Goal: Task Accomplishment & Management: Use online tool/utility

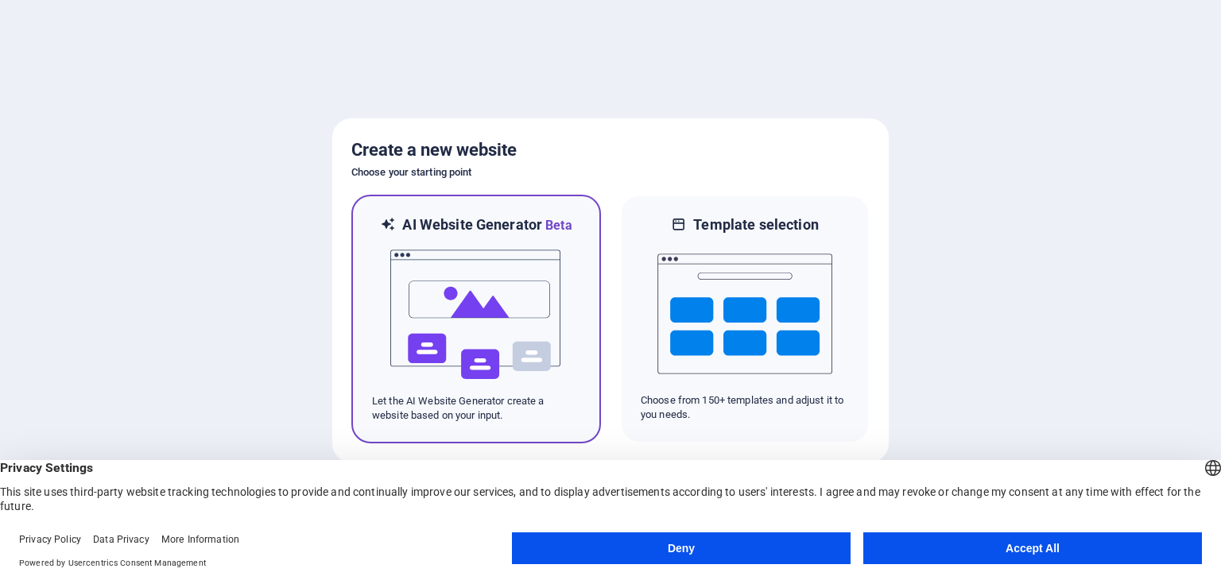
click at [472, 324] on img at bounding box center [476, 314] width 175 height 159
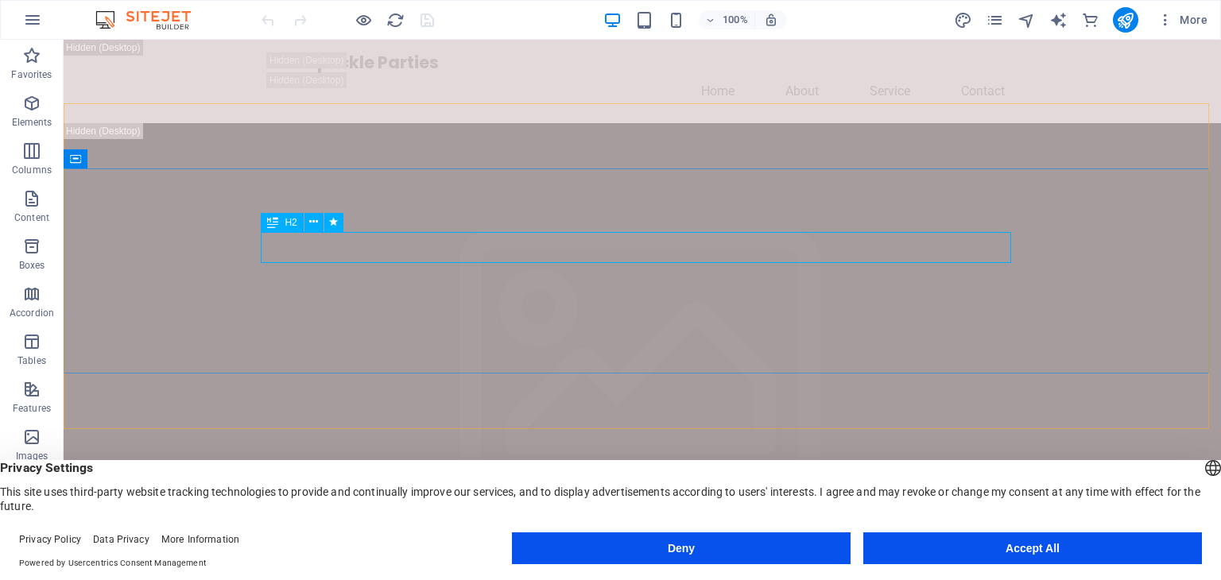
click at [282, 226] on div "H2" at bounding box center [282, 222] width 42 height 19
drag, startPoint x: 370, startPoint y: 264, endPoint x: 437, endPoint y: 246, distance: 69.2
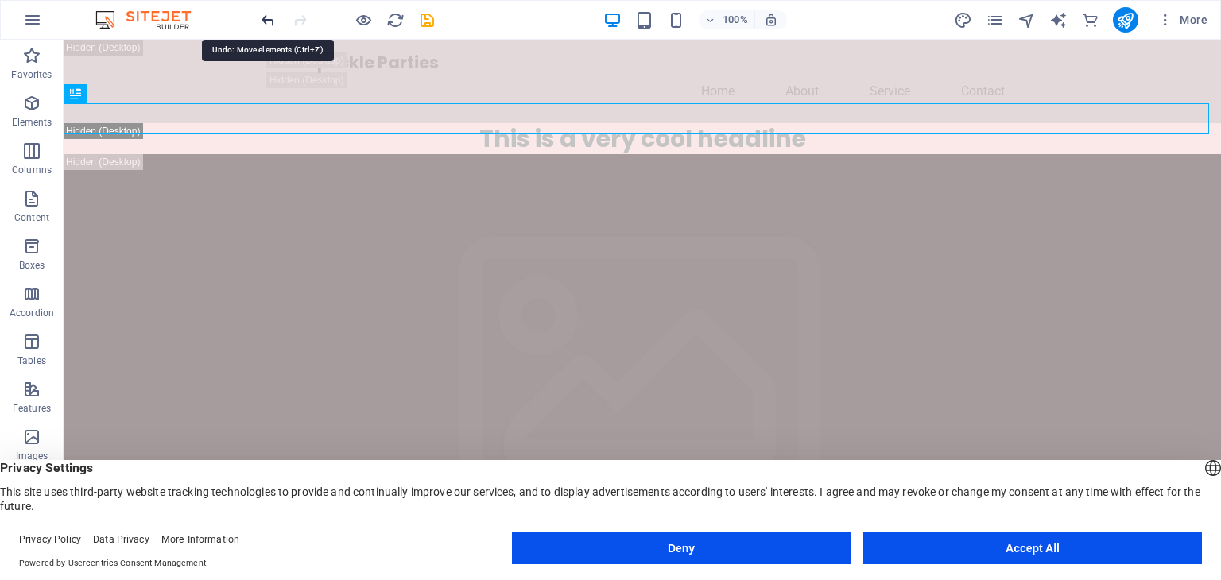
click at [266, 21] on icon "undo" at bounding box center [268, 20] width 18 height 18
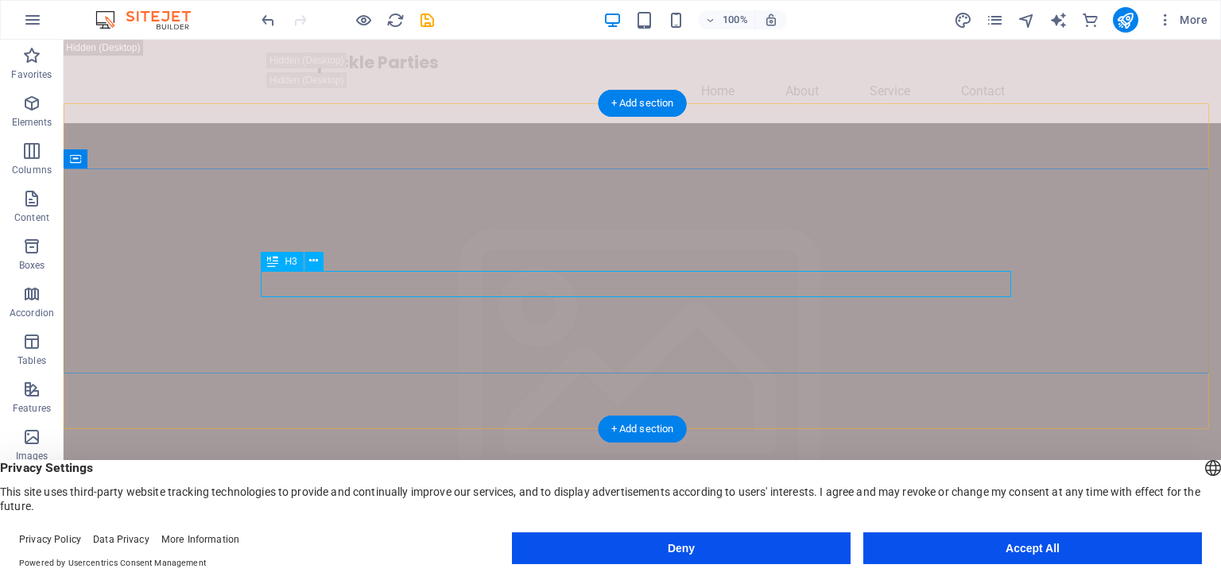
drag, startPoint x: 608, startPoint y: 281, endPoint x: 326, endPoint y: 281, distance: 282.2
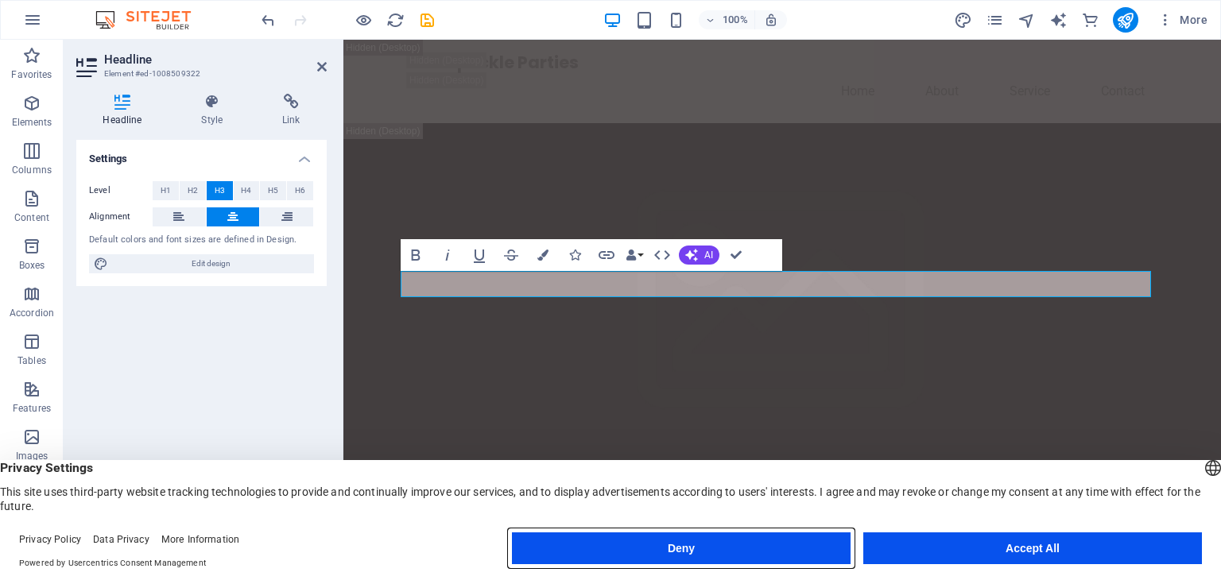
click at [727, 554] on button "Deny" at bounding box center [681, 549] width 339 height 32
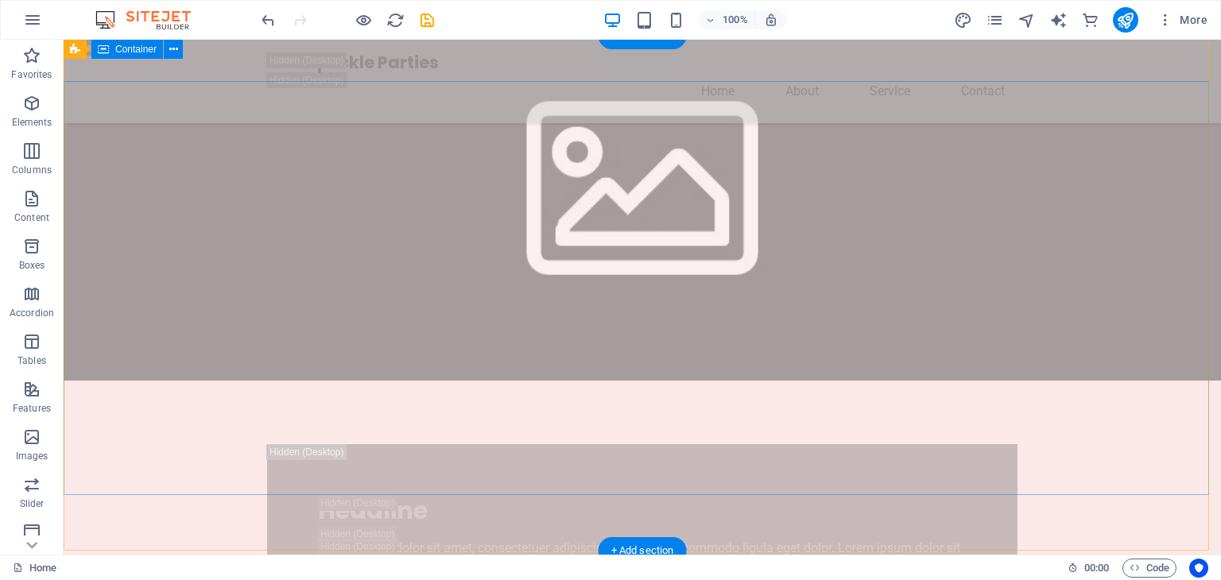
scroll to position [636, 0]
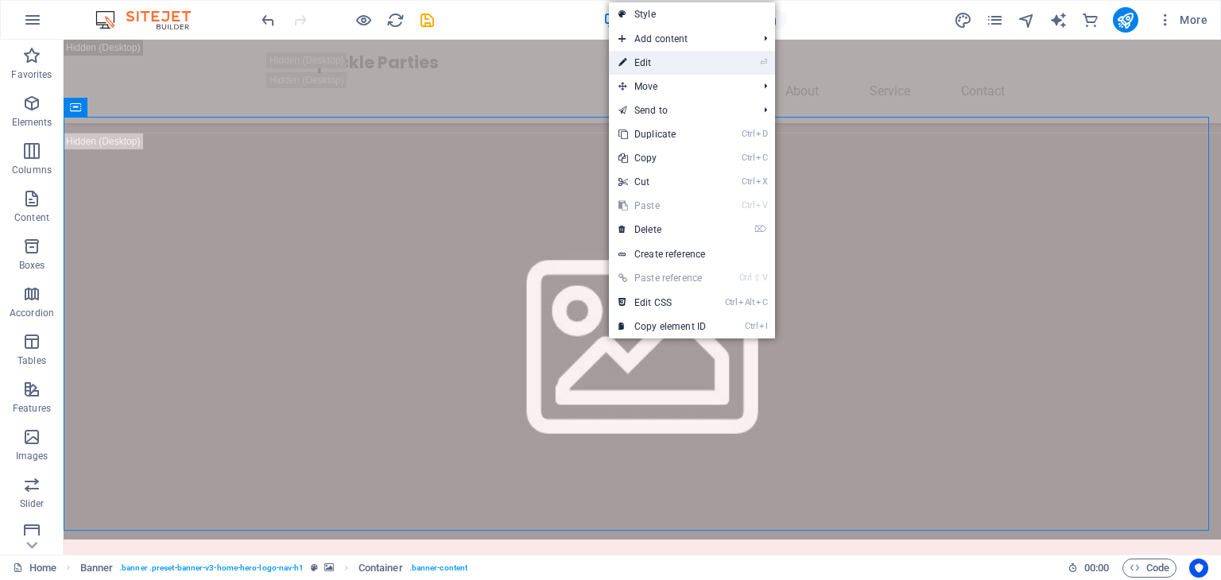
click at [654, 67] on link "⏎ Edit" at bounding box center [662, 63] width 107 height 24
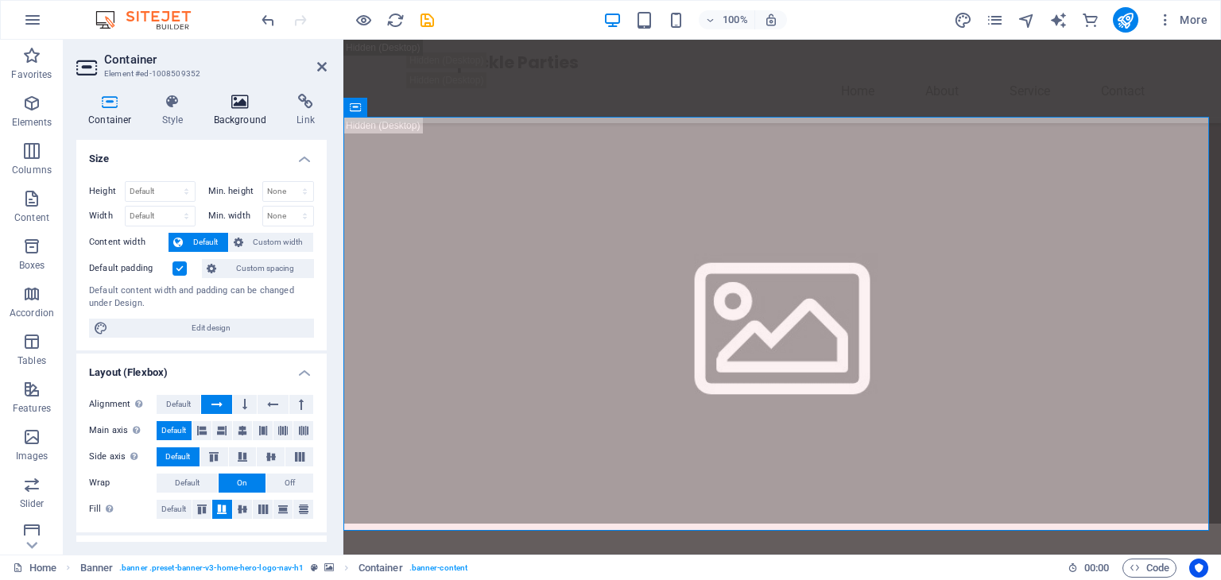
click at [242, 104] on icon at bounding box center [240, 102] width 77 height 16
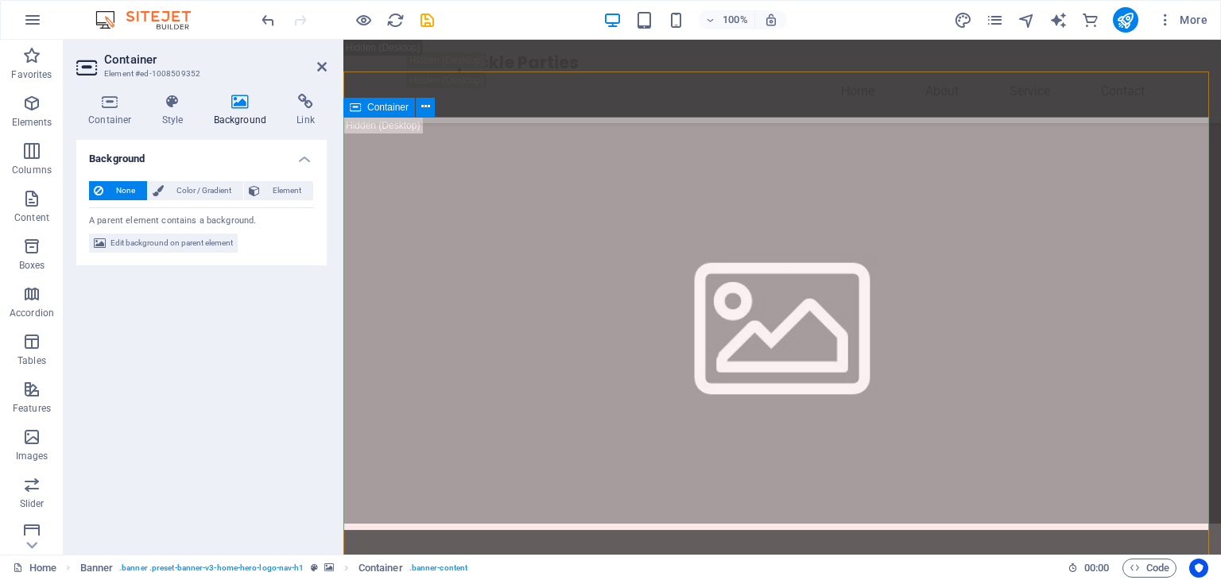
click at [29, 443] on icon "button" at bounding box center [31, 437] width 19 height 19
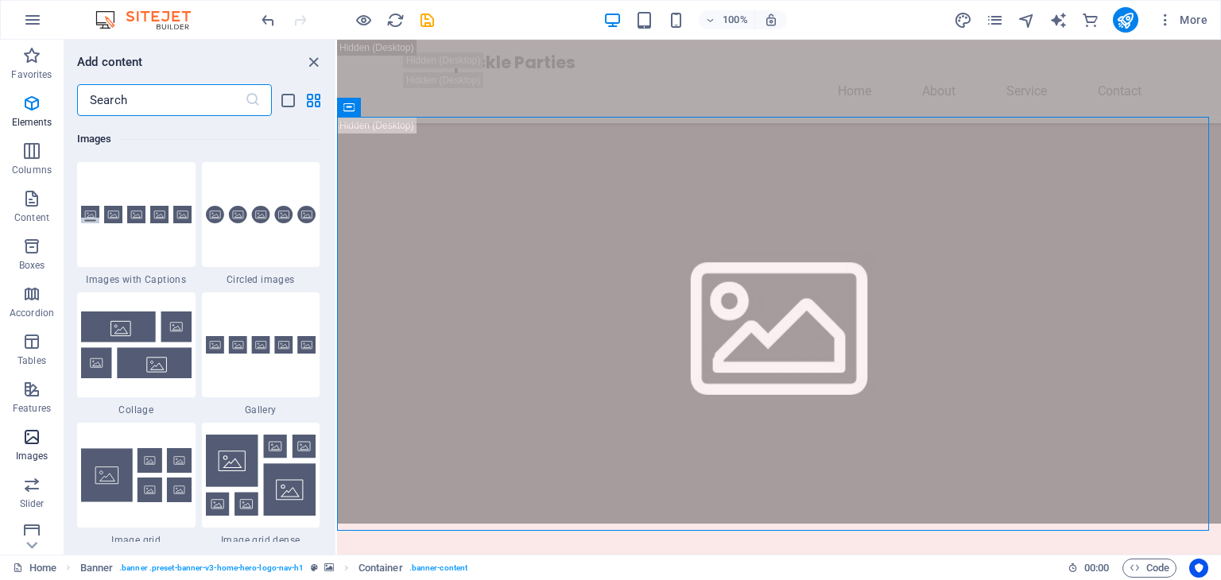
scroll to position [8062, 0]
click at [155, 341] on img at bounding box center [136, 344] width 111 height 66
click at [337, 324] on div "Drag here to replace the existing content. Press “Ctrl” if you want to create a…" at bounding box center [779, 297] width 884 height 515
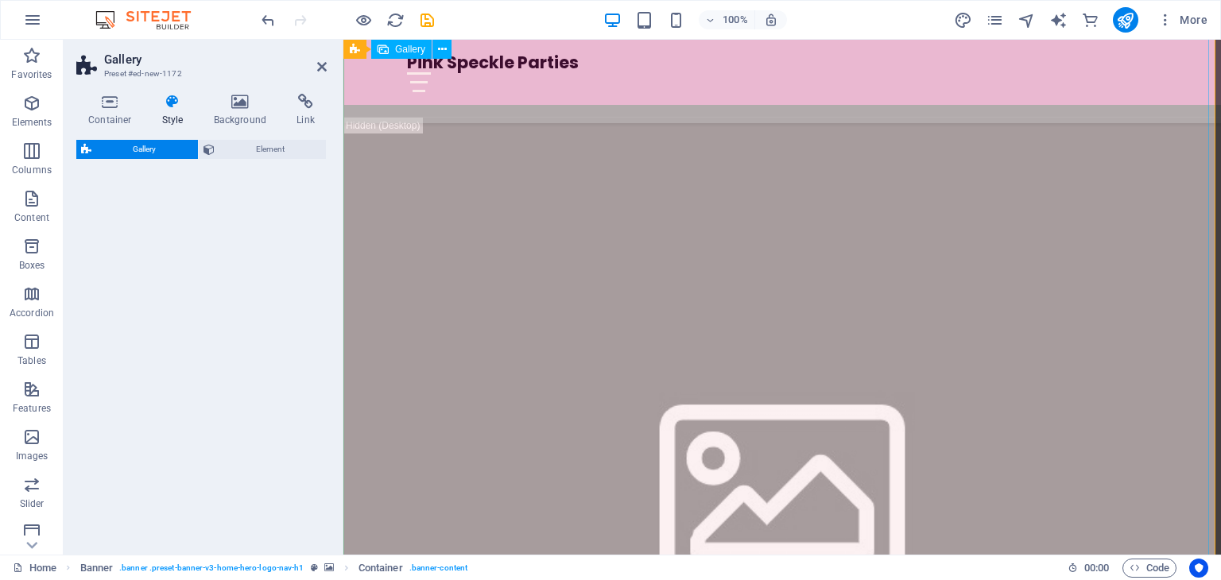
scroll to position [2515, 0]
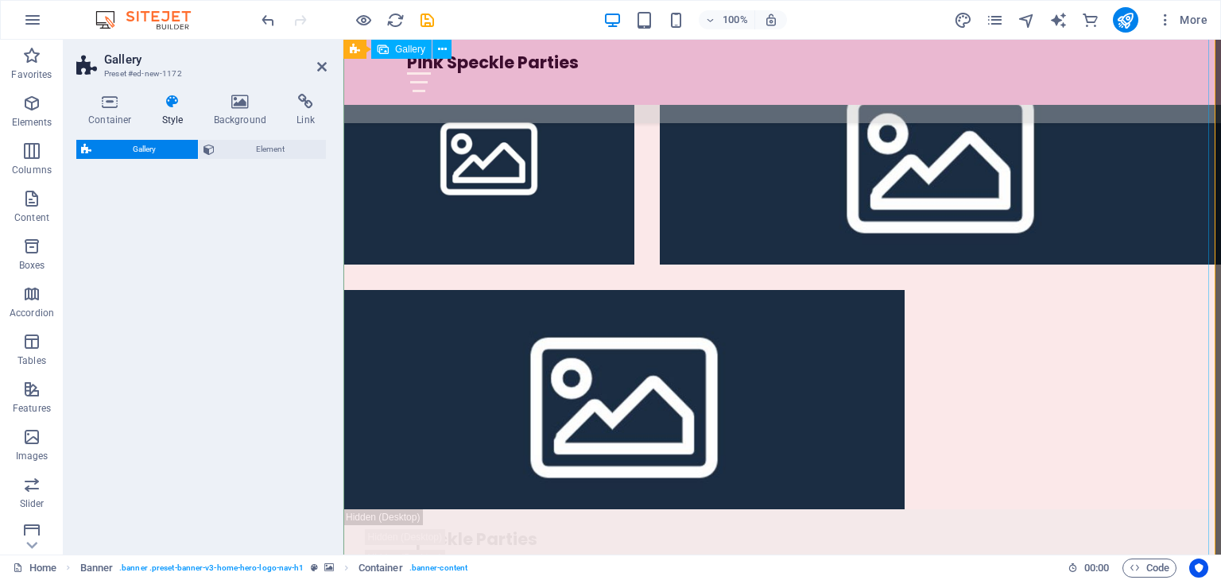
select select "rem"
select select "preset-gallery-v3-collage"
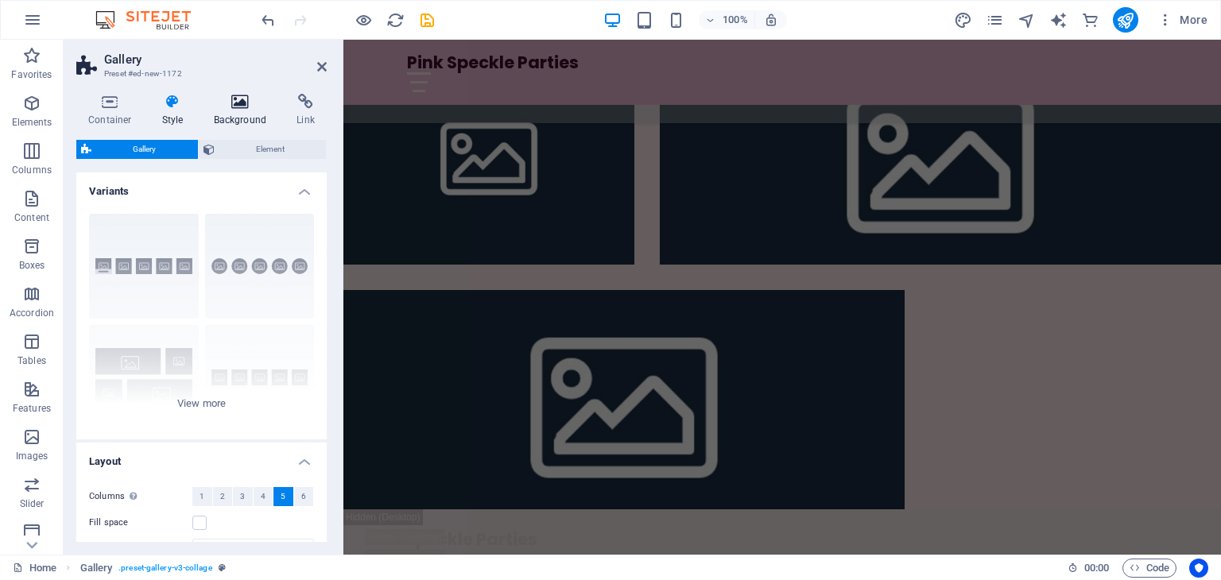
click at [230, 107] on icon at bounding box center [240, 102] width 77 height 16
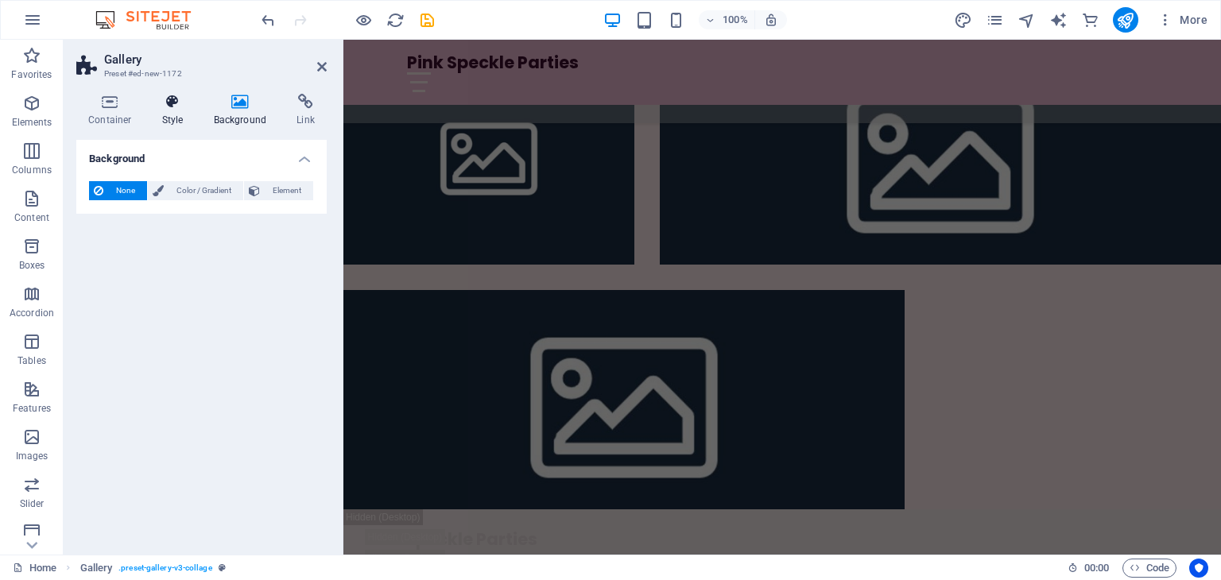
click at [164, 109] on icon at bounding box center [172, 102] width 45 height 16
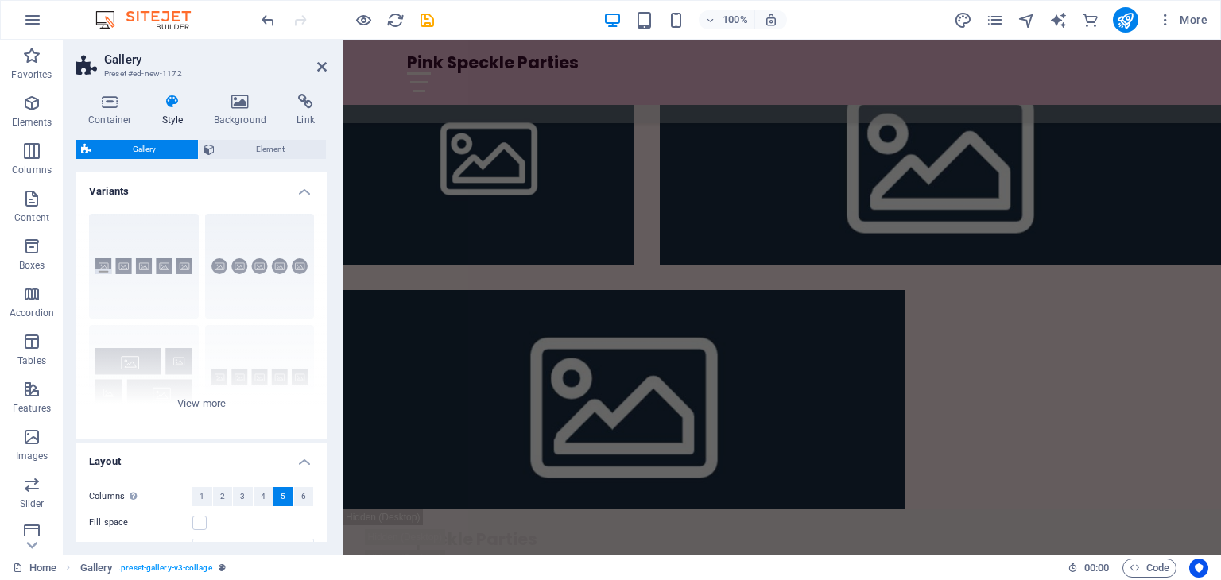
click at [135, 147] on span "Gallery" at bounding box center [144, 149] width 97 height 19
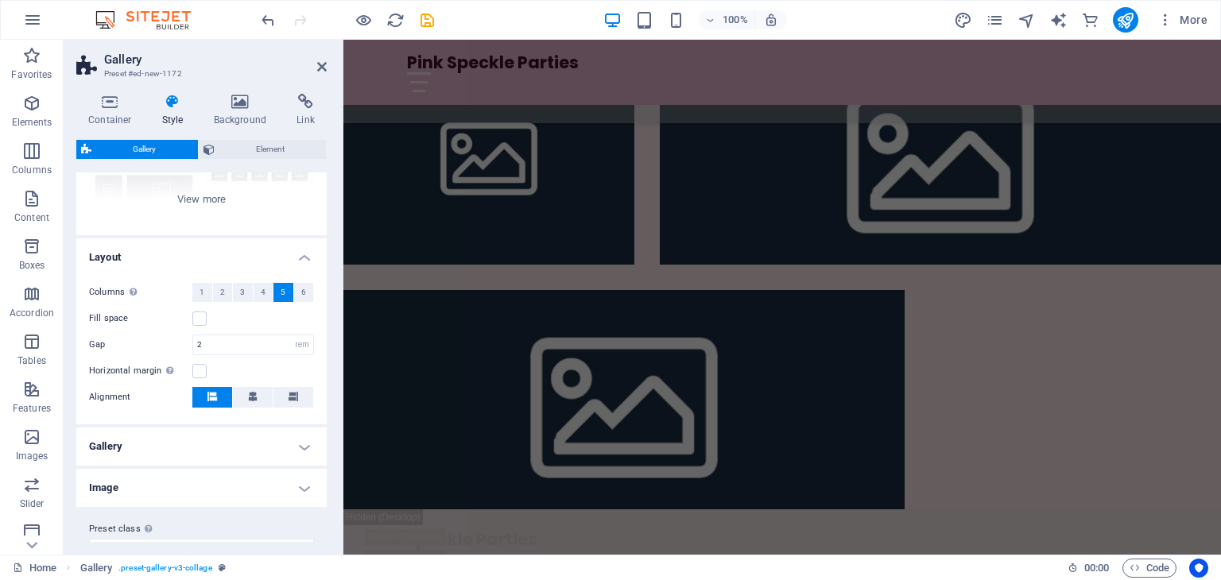
scroll to position [232, 0]
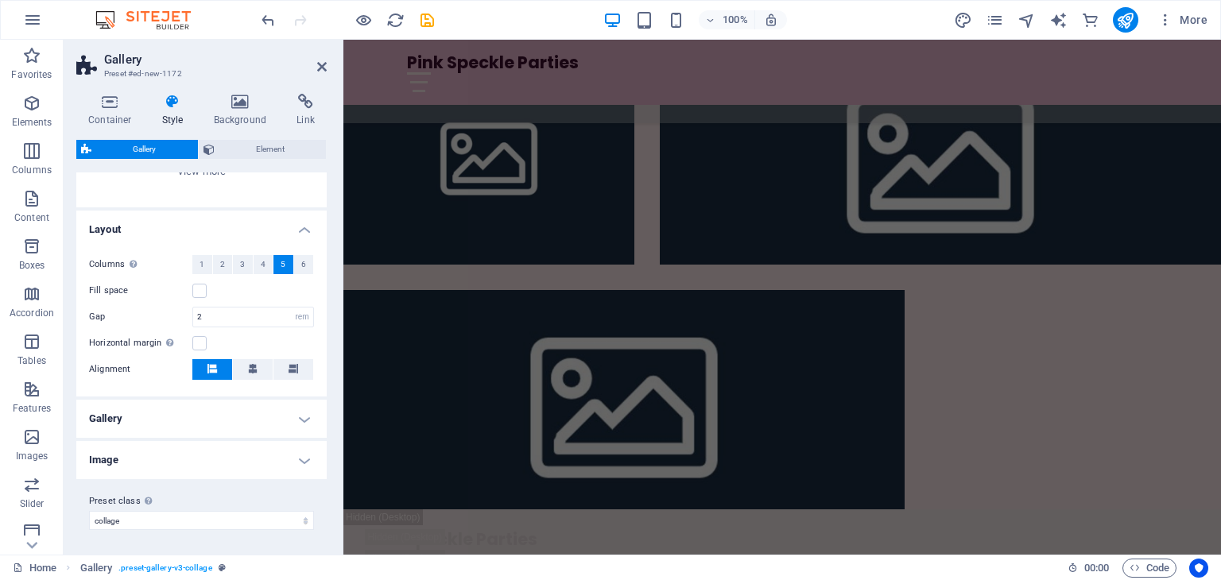
click at [306, 415] on h4 "Gallery" at bounding box center [201, 419] width 250 height 38
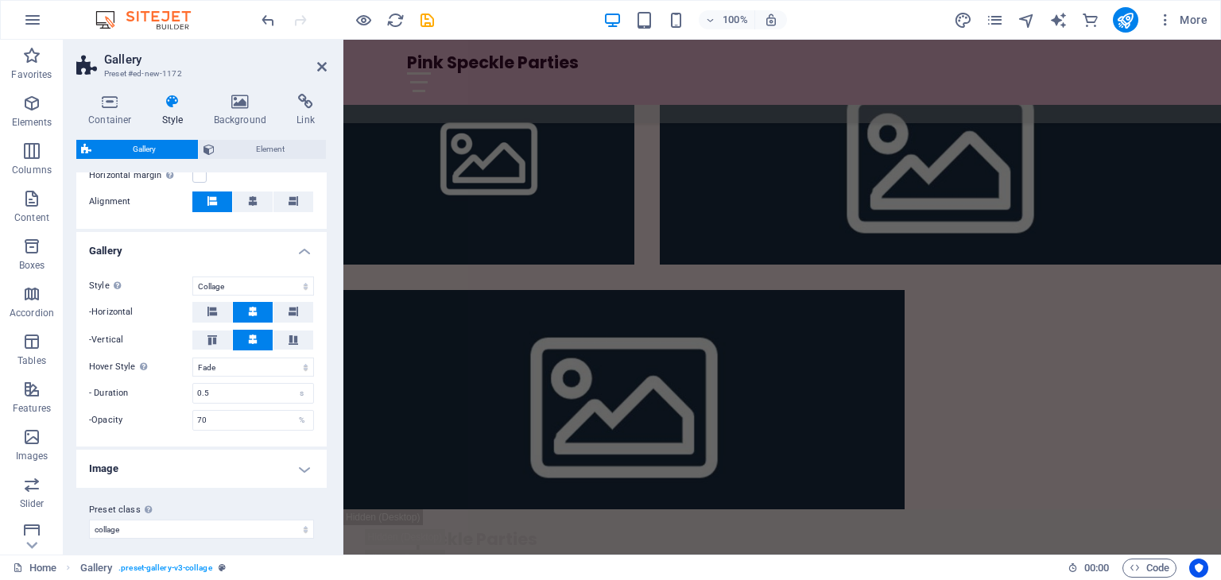
scroll to position [407, 0]
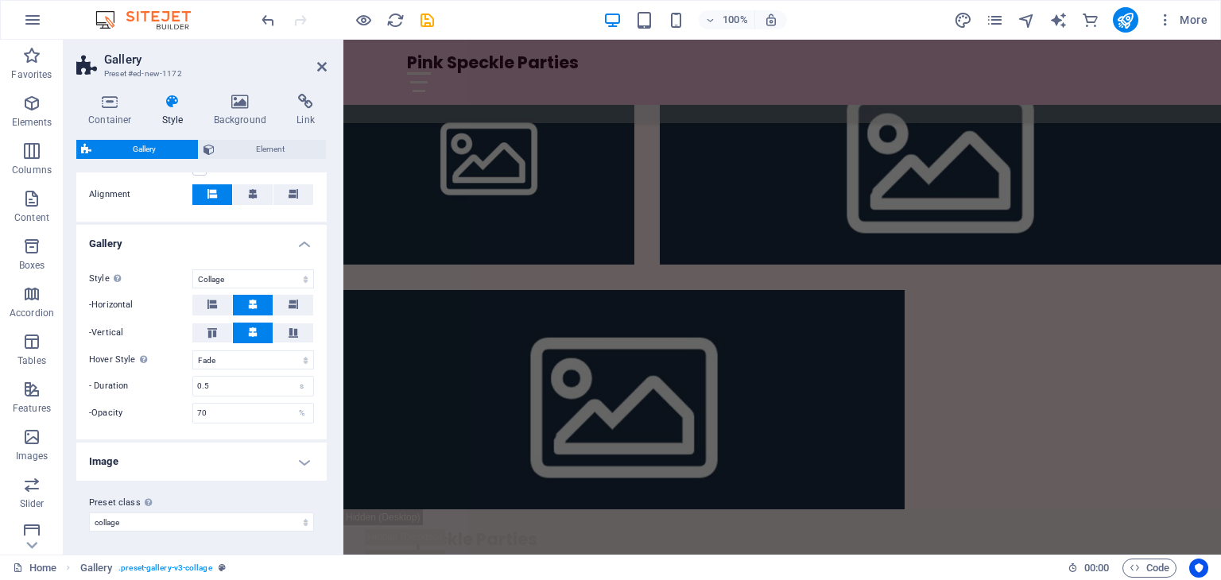
click at [295, 453] on h4 "Image" at bounding box center [201, 462] width 250 height 38
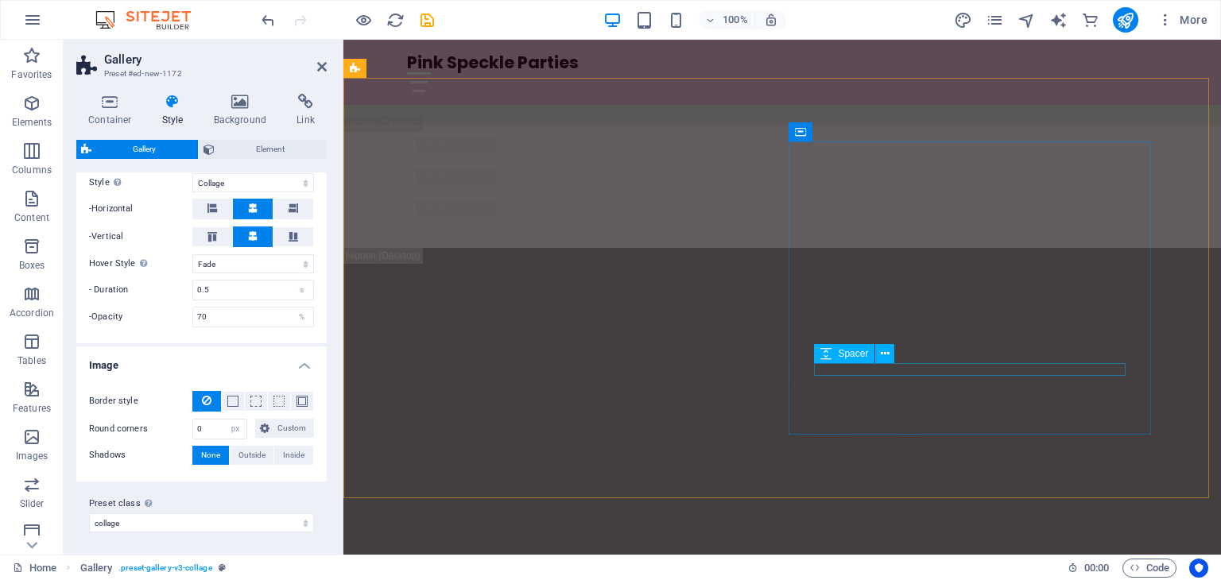
scroll to position [3866, 0]
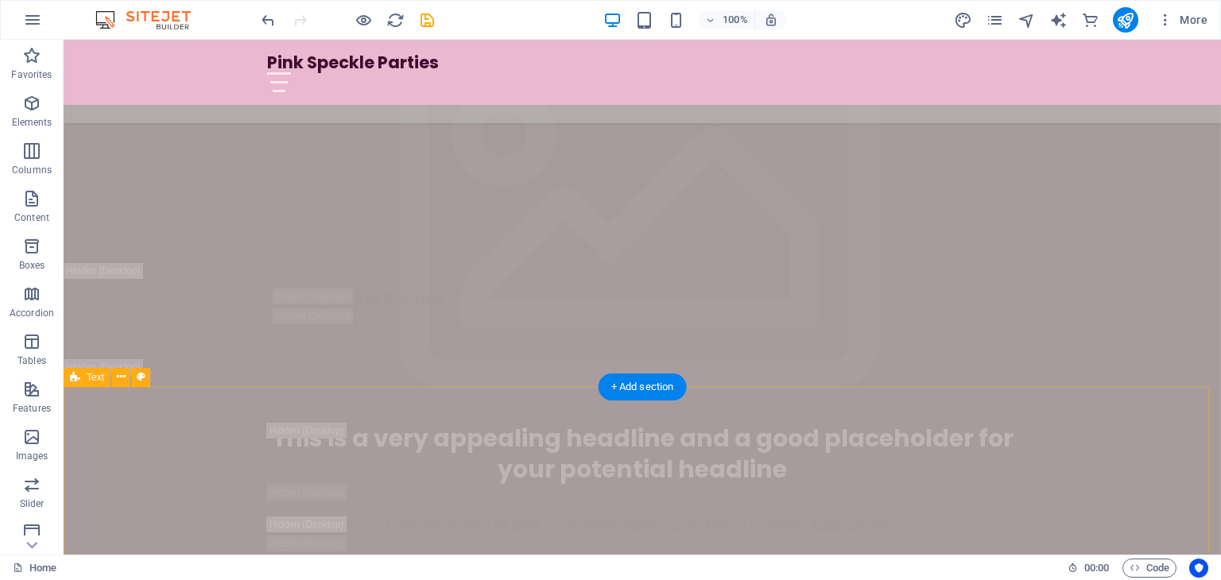
scroll to position [3873, 0]
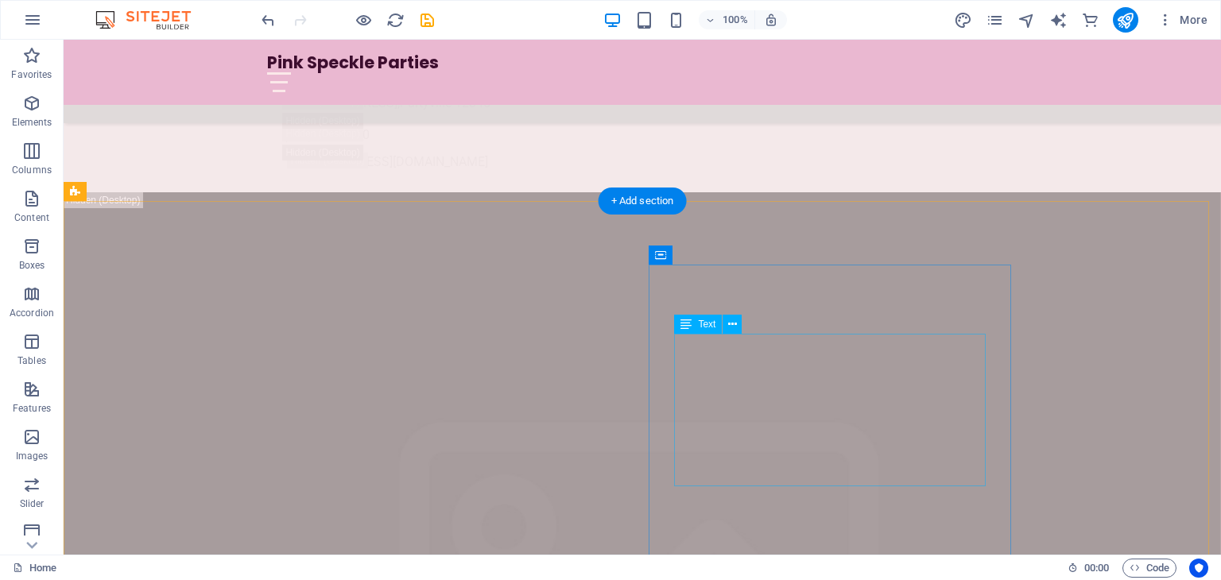
drag, startPoint x: 914, startPoint y: 457, endPoint x: 907, endPoint y: 474, distance: 17.9
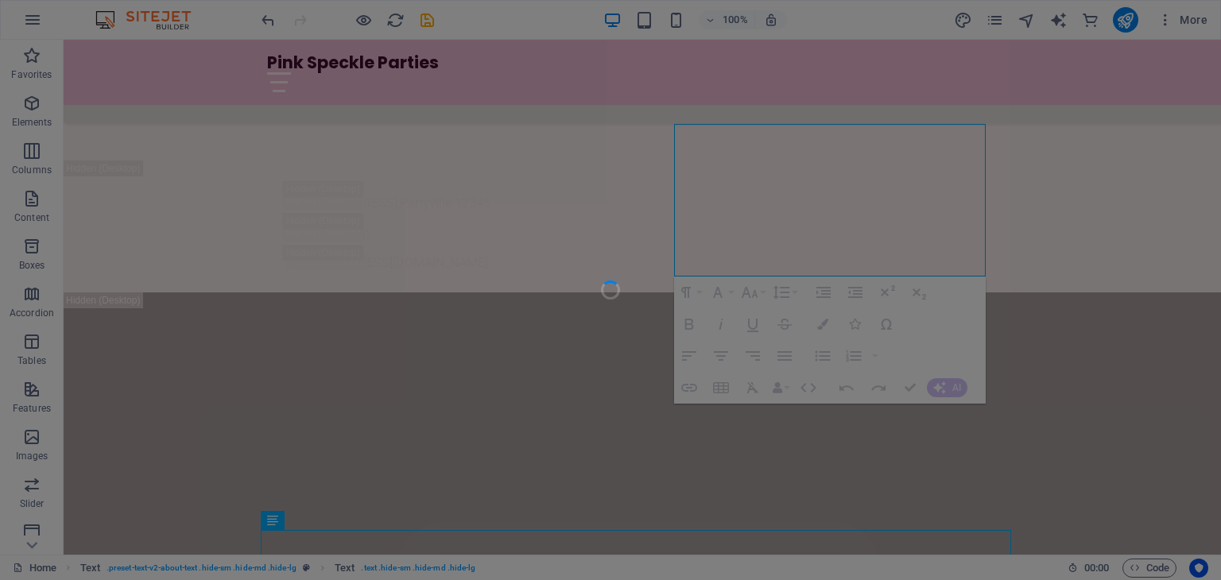
scroll to position [4163, 0]
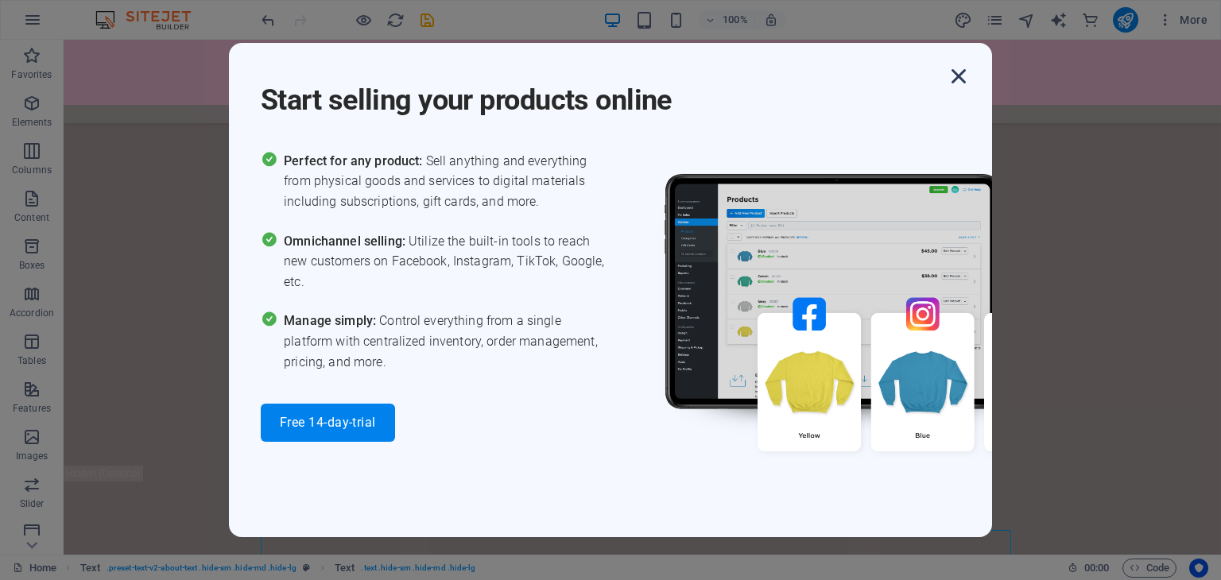
click at [952, 77] on icon "button" at bounding box center [959, 76] width 29 height 29
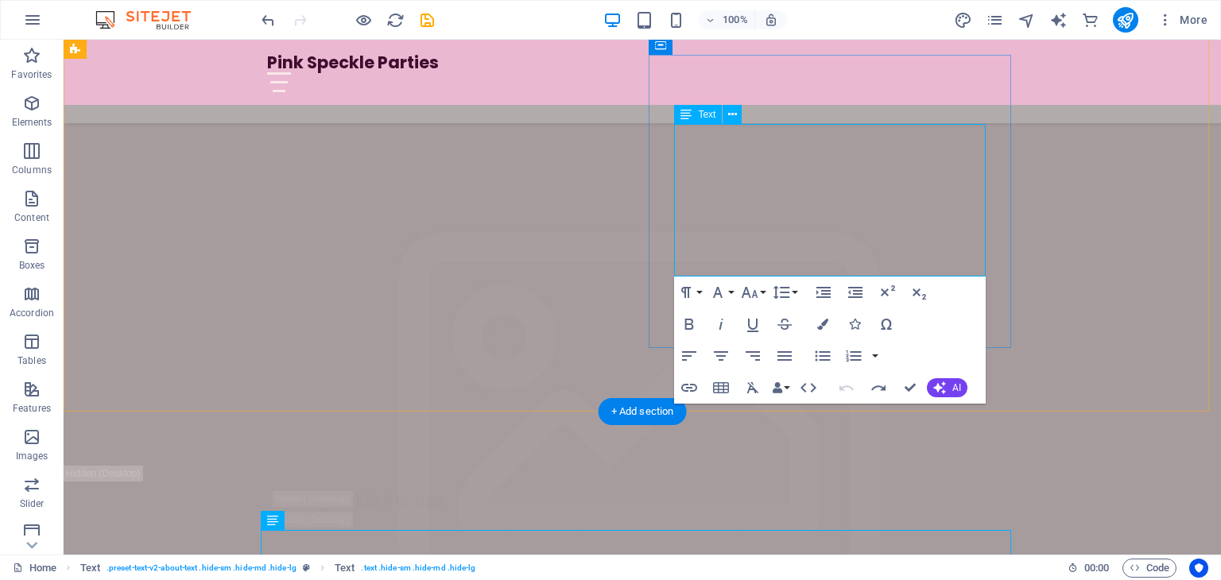
drag, startPoint x: 928, startPoint y: 271, endPoint x: 673, endPoint y: 131, distance: 291.1
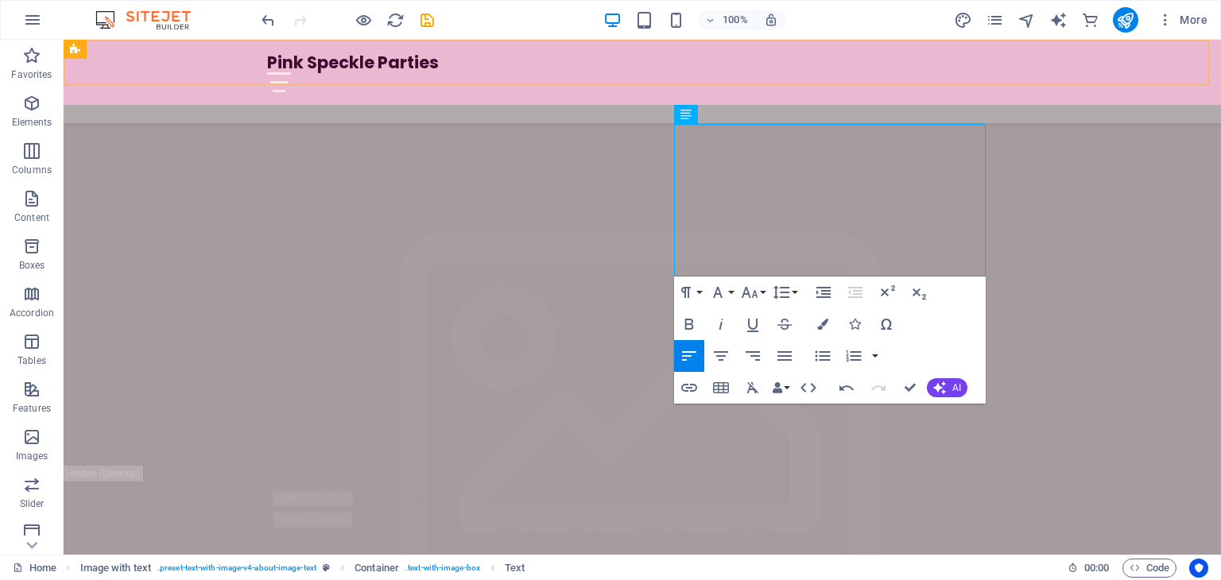
copy p "At Pink Speckle Parties, we know how to throw a celebration that your little on…"
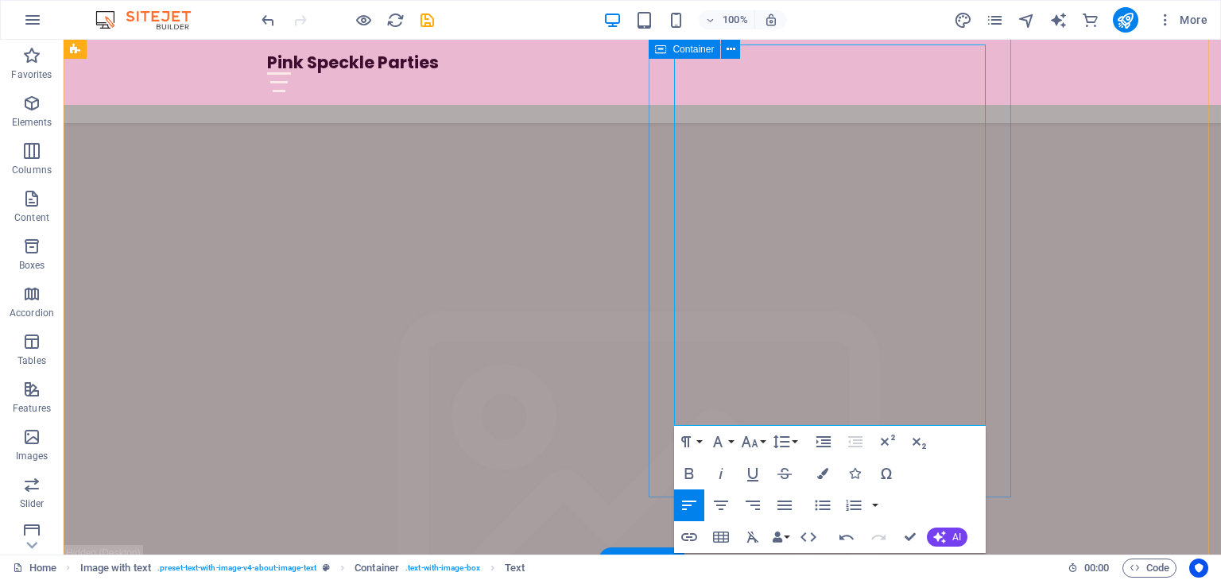
scroll to position [4242, 0]
